Goal: Task Accomplishment & Management: Use online tool/utility

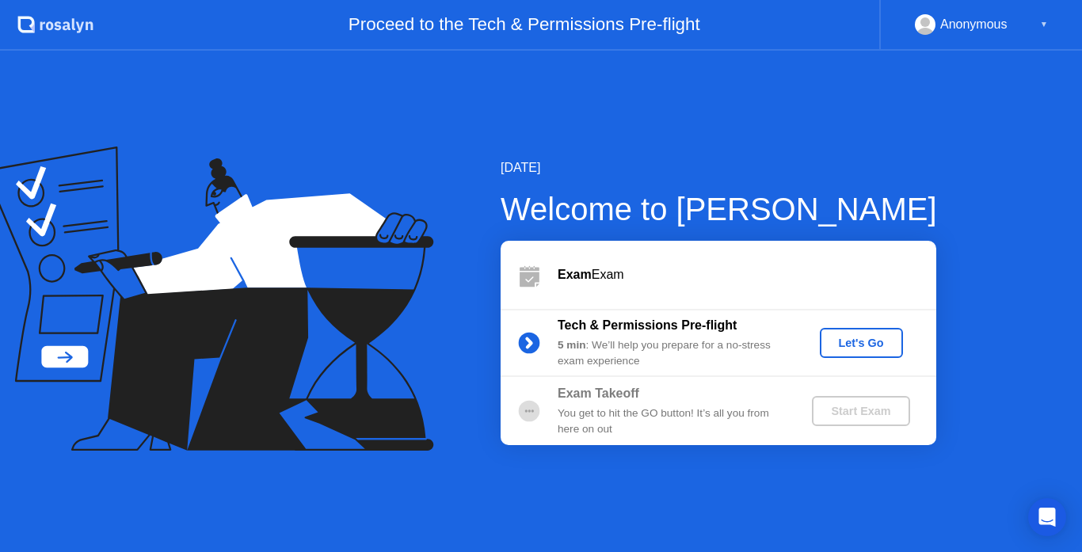
click at [853, 347] on div "Let's Go" at bounding box center [861, 343] width 71 height 13
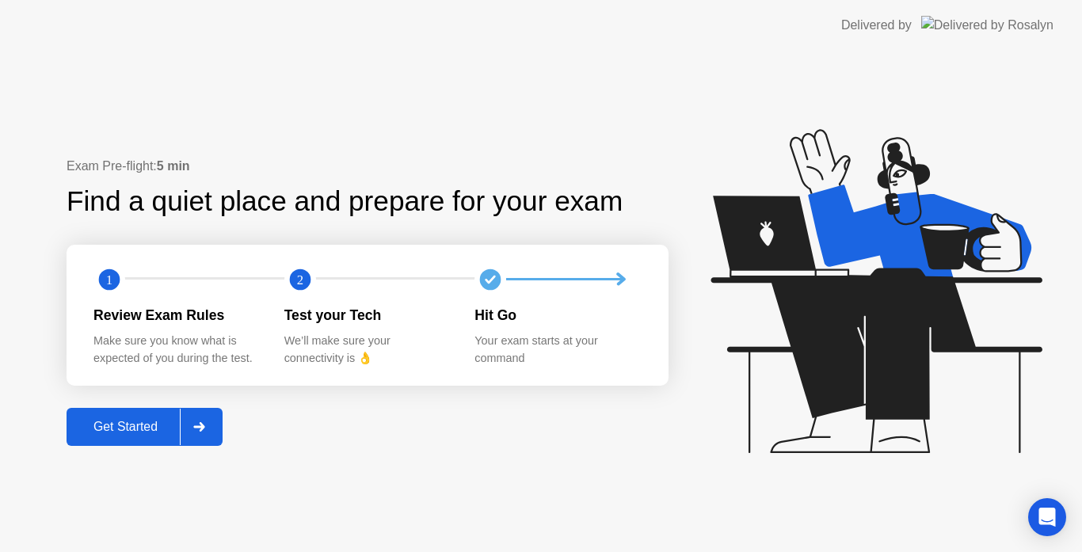
click at [151, 424] on div "Get Started" at bounding box center [125, 427] width 109 height 14
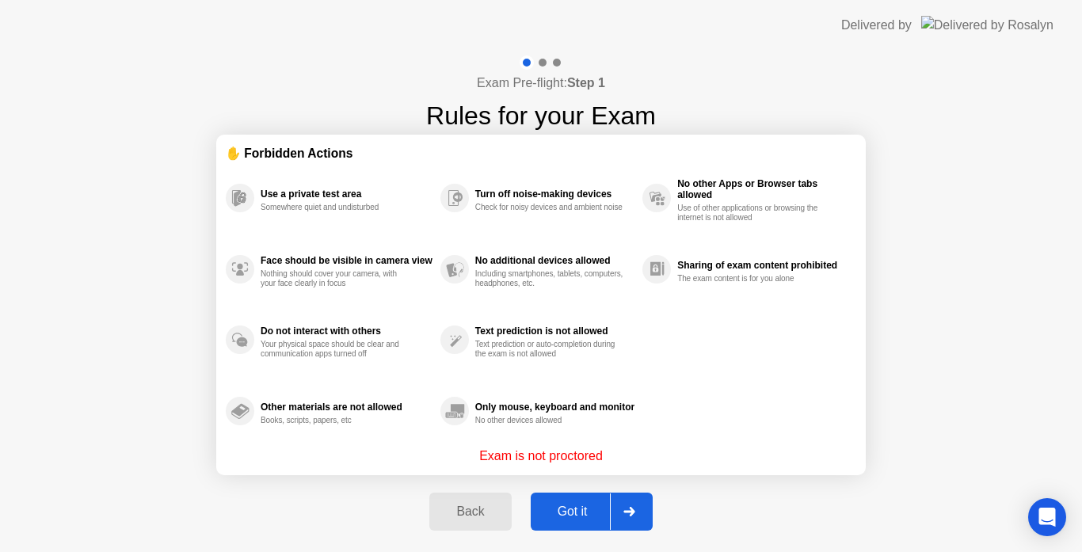
click at [585, 505] on div "Got it" at bounding box center [573, 512] width 74 height 14
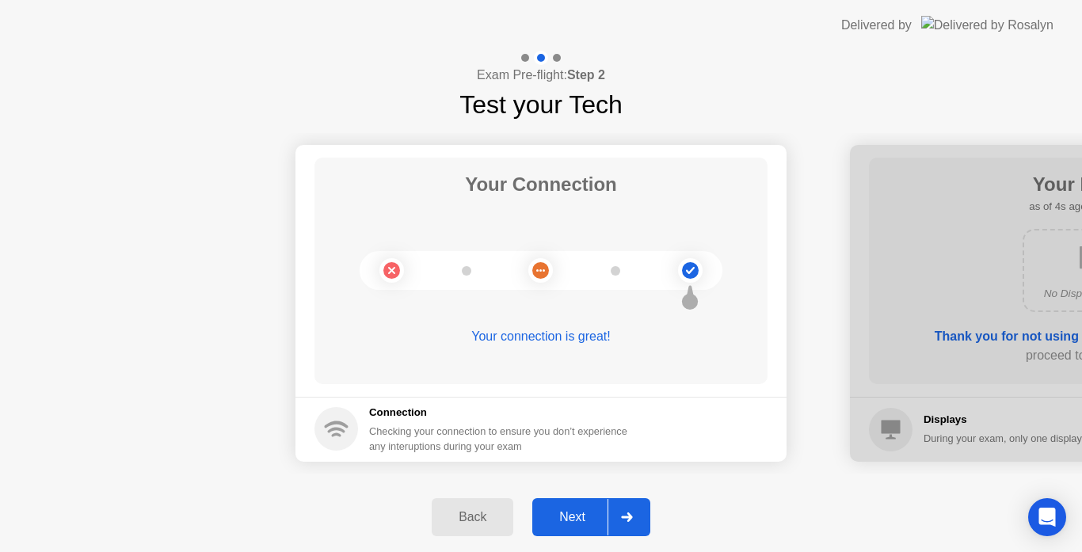
click at [585, 505] on button "Next" at bounding box center [591, 517] width 118 height 38
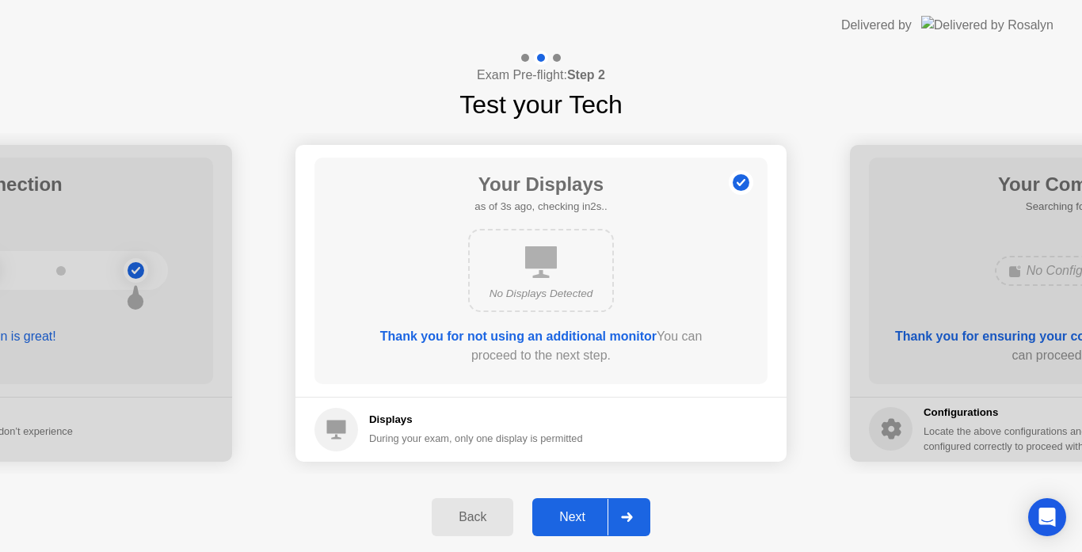
click at [585, 505] on button "Next" at bounding box center [591, 517] width 118 height 38
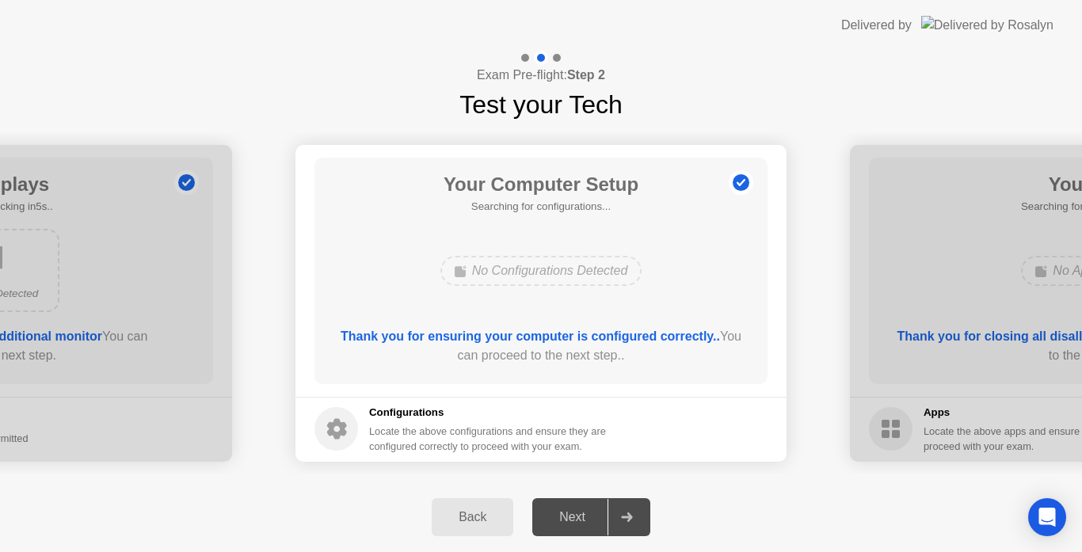
click at [566, 510] on div "Next" at bounding box center [572, 517] width 71 height 14
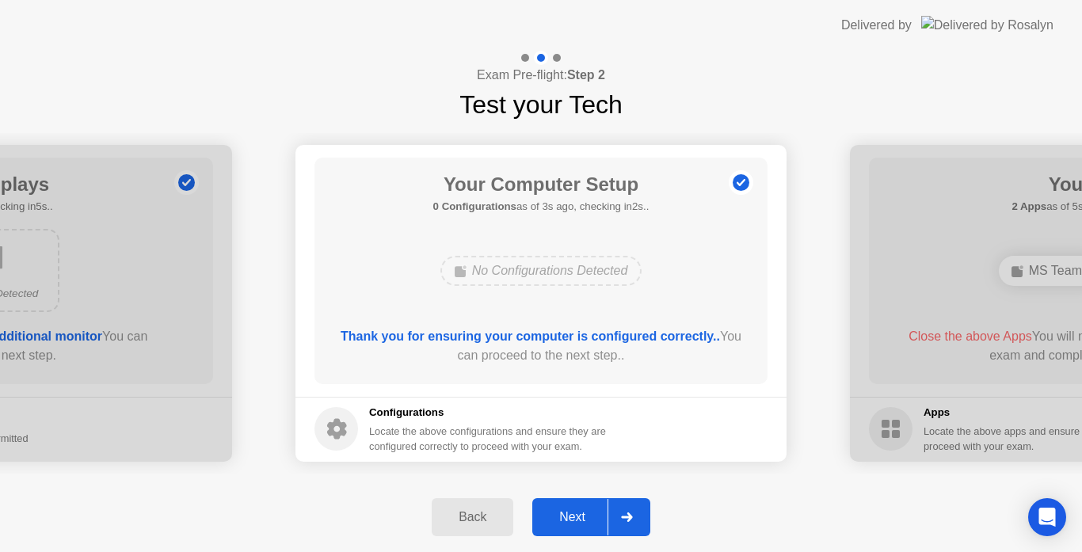
click at [556, 510] on div "Next" at bounding box center [572, 517] width 71 height 14
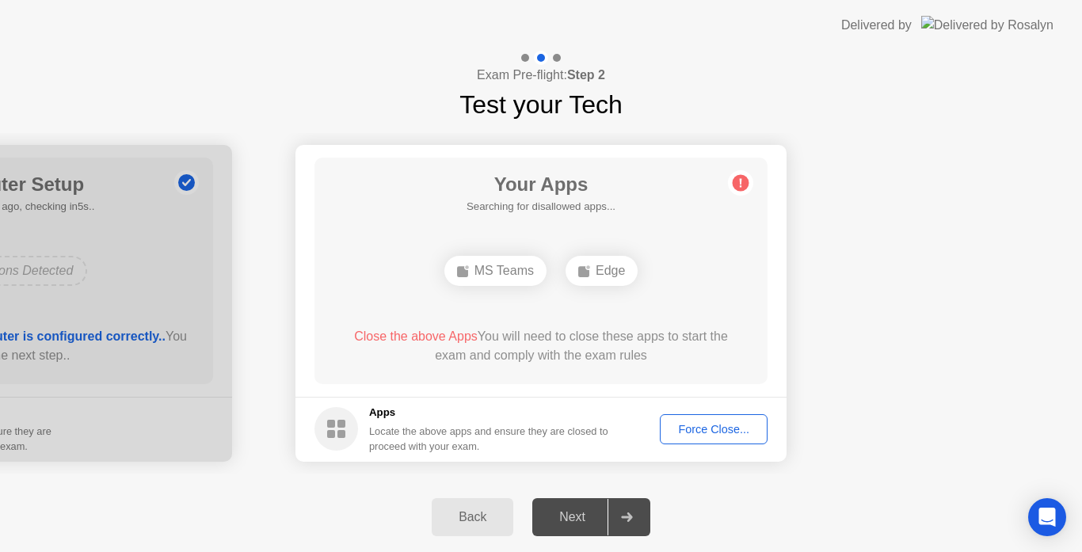
click at [712, 429] on div "Force Close..." at bounding box center [713, 429] width 97 height 13
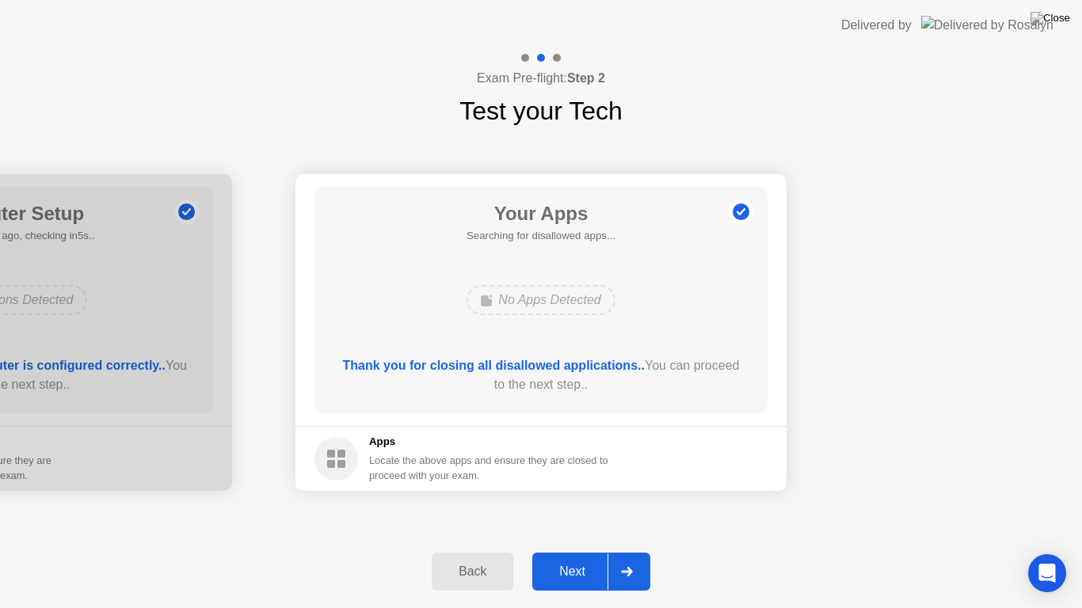
click at [551, 551] on div "Next" at bounding box center [572, 572] width 71 height 14
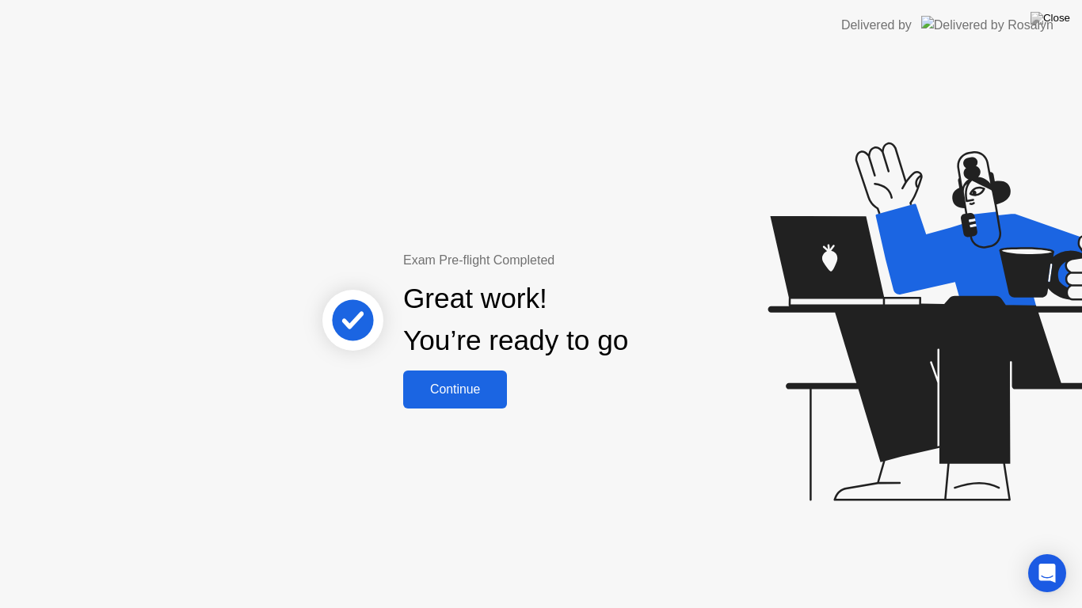
click at [458, 397] on div "Continue" at bounding box center [455, 390] width 94 height 14
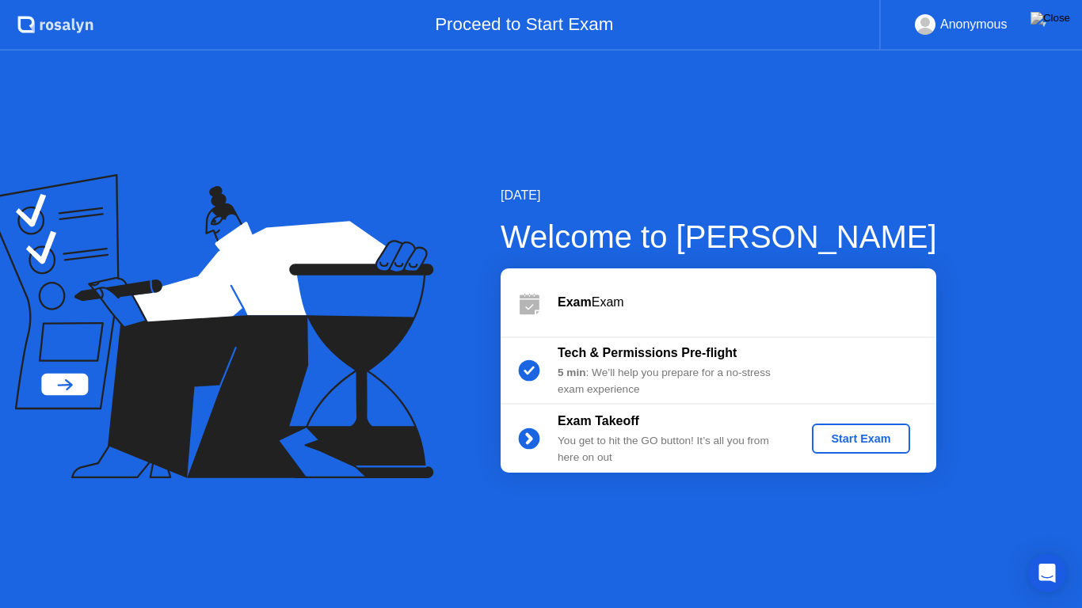
click at [845, 438] on div "Start Exam" at bounding box center [860, 439] width 85 height 13
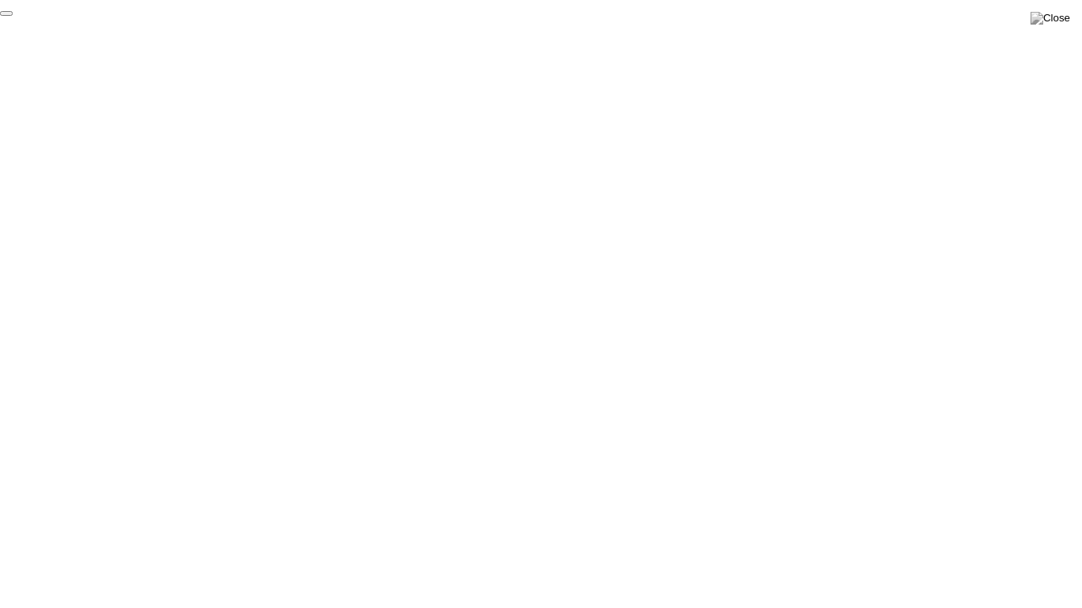
click div "End Proctoring Session"
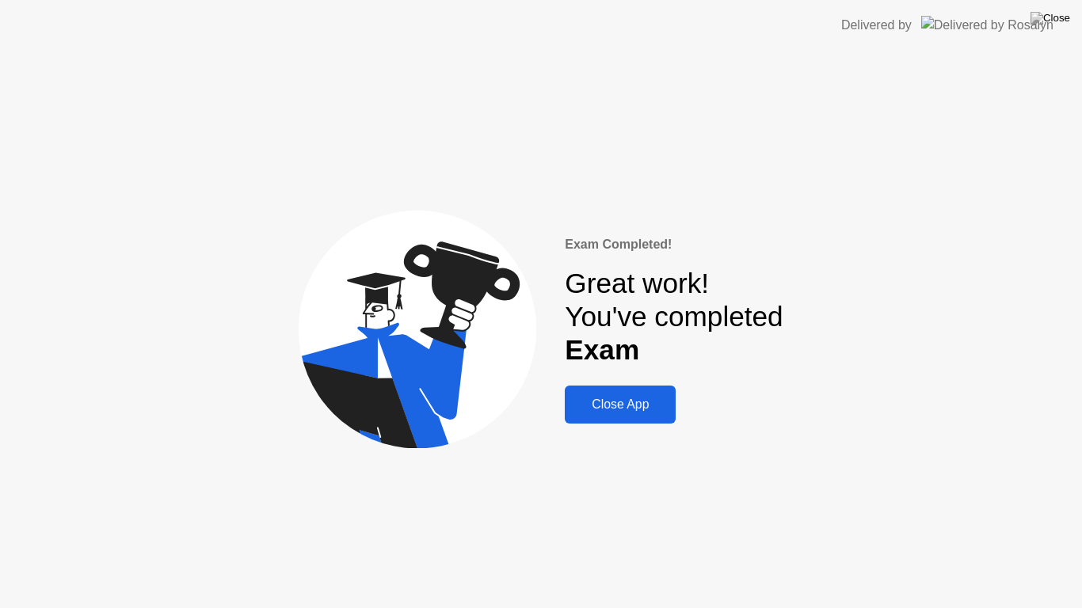
click at [643, 409] on div "Close App" at bounding box center [620, 405] width 101 height 14
